Goal: Information Seeking & Learning: Understand process/instructions

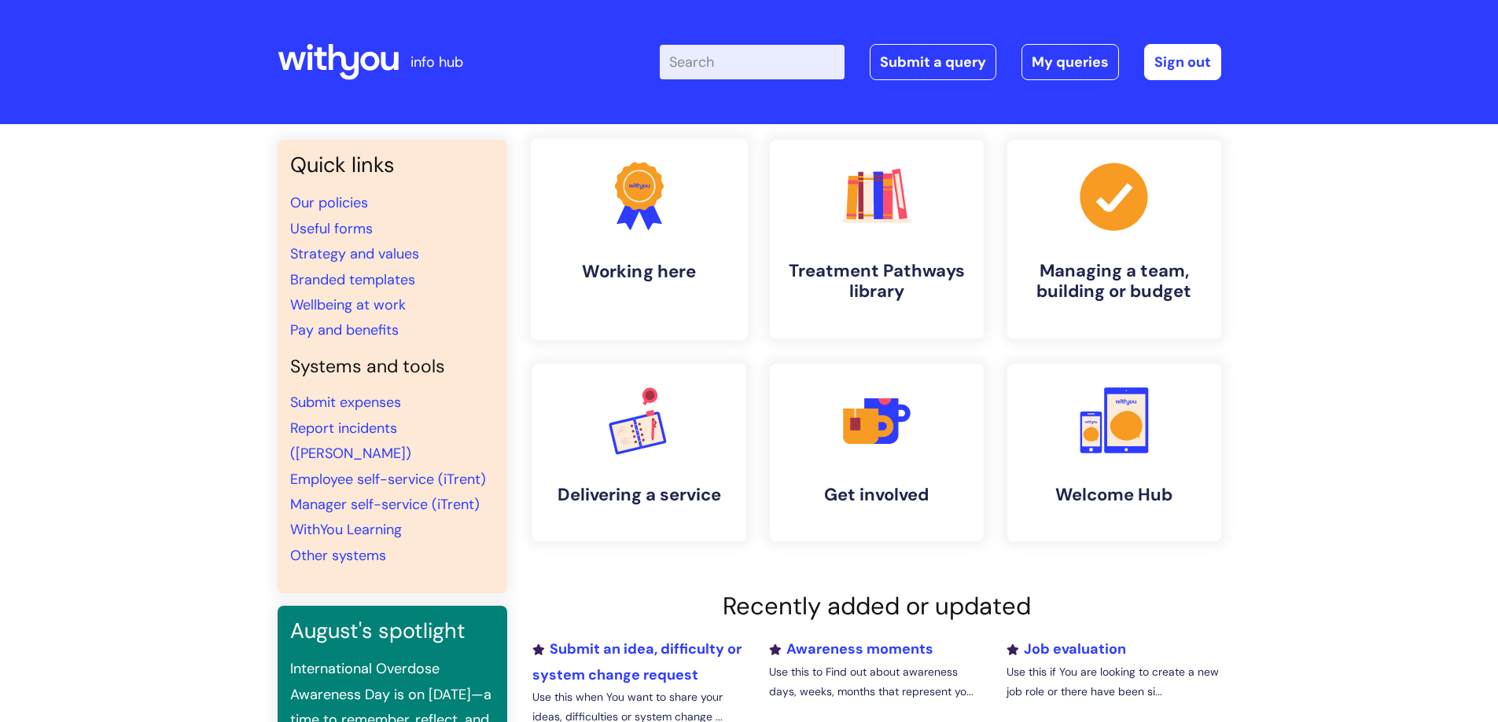
click at [697, 277] on h4 "Working here" at bounding box center [639, 271] width 192 height 21
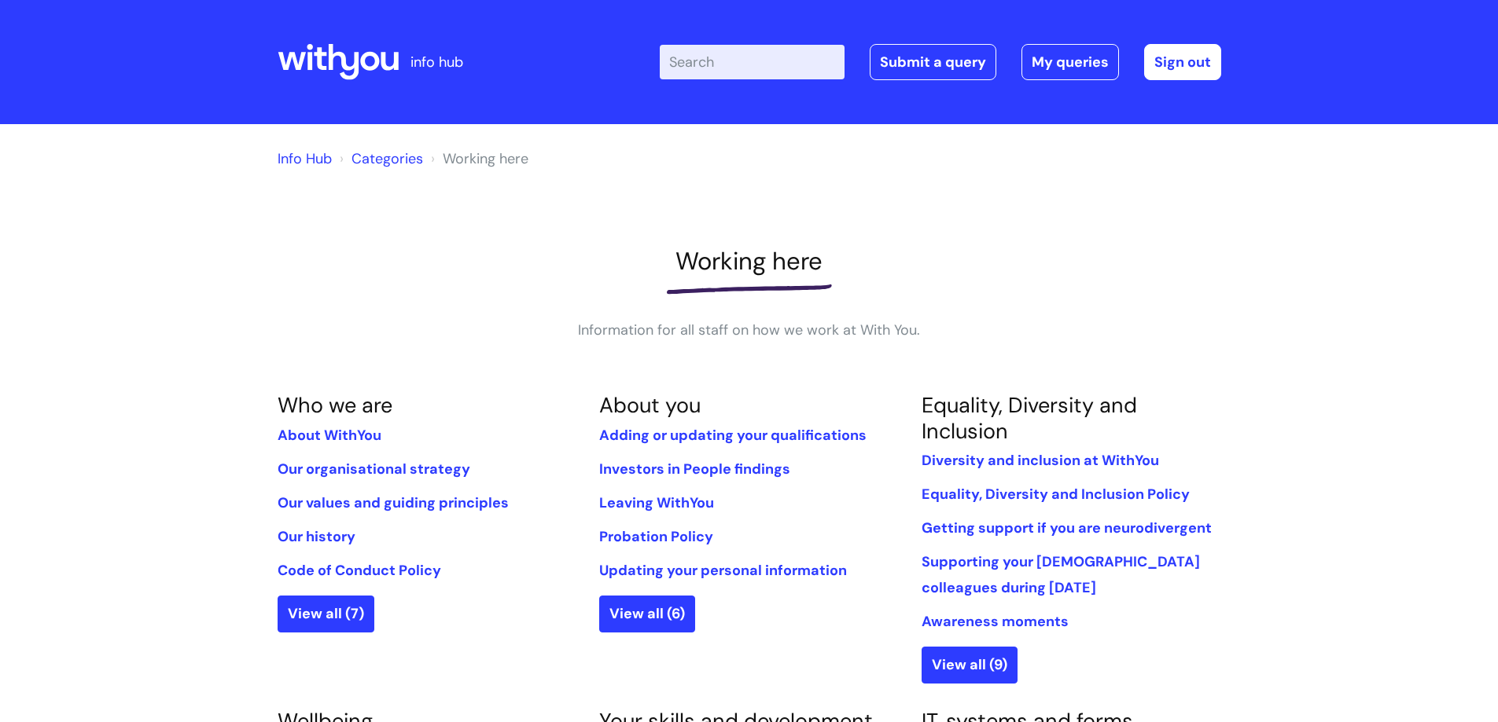
click at [741, 61] on input "Enter your search term here..." at bounding box center [752, 62] width 185 height 35
type input "raf"
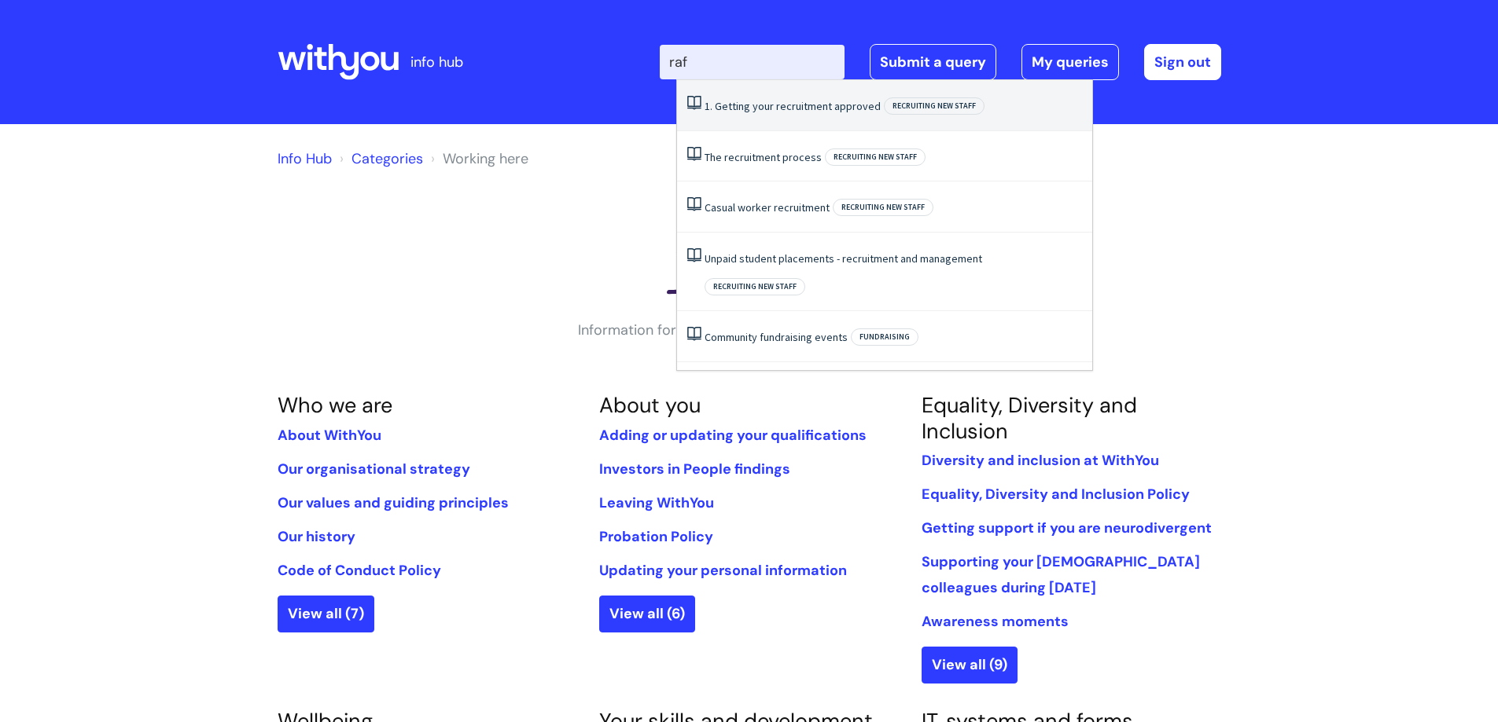
click at [829, 108] on link "1. Getting your recruitment approved" at bounding box center [792, 106] width 176 height 14
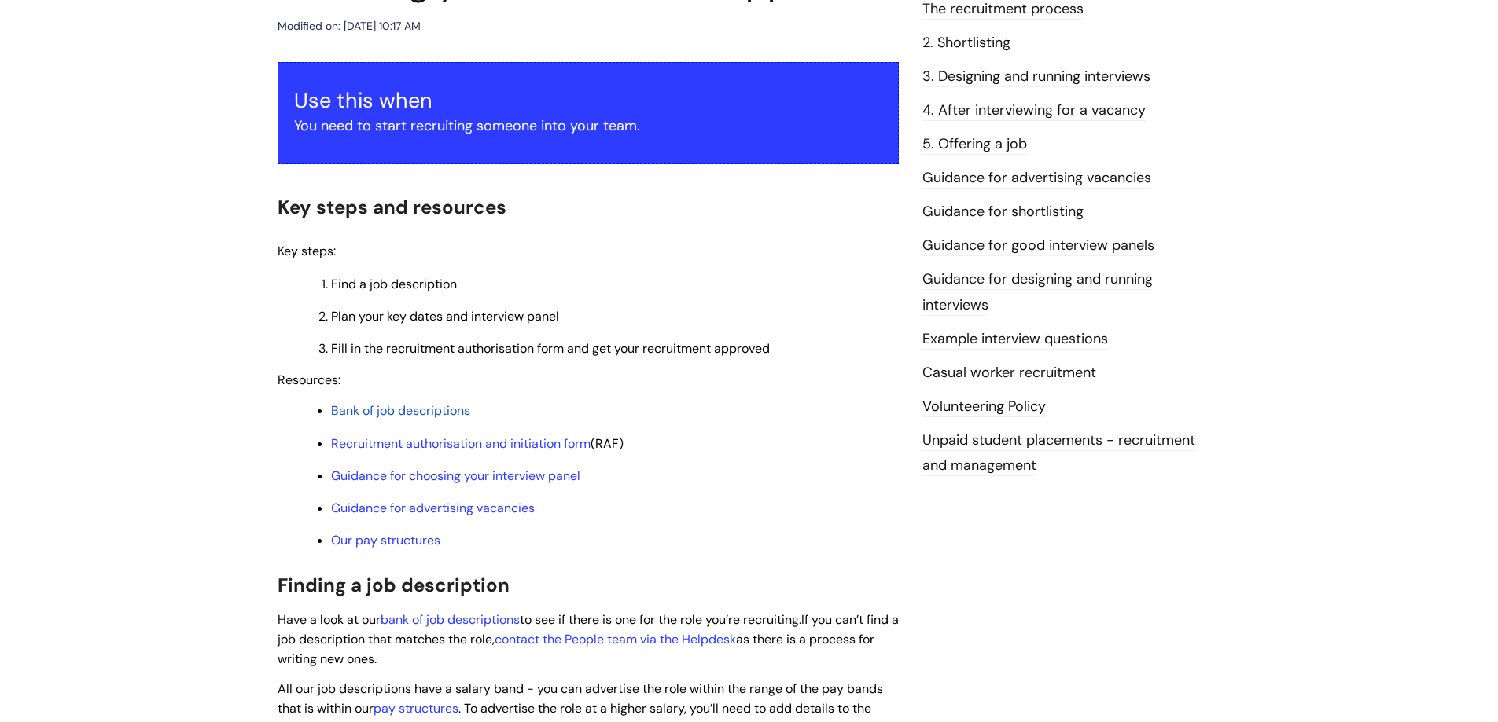
scroll to position [236, 0]
click at [530, 442] on link "Recruitment authorisation and initiation form" at bounding box center [460, 443] width 259 height 17
